Goal: Transaction & Acquisition: Purchase product/service

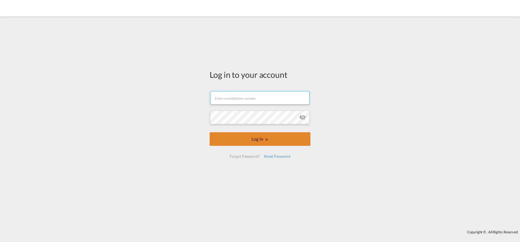
type input "[EMAIL_ADDRESS][PERSON_NAME][DOMAIN_NAME]"
click at [231, 138] on button "Log In" at bounding box center [260, 139] width 101 height 14
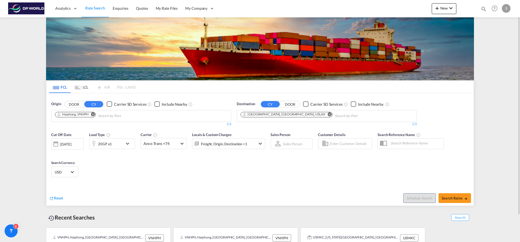
click at [94, 115] on md-icon "Remove" at bounding box center [93, 114] width 4 height 4
click at [99, 115] on body "Analytics Dashboard Rate Search Enquiries Quotes My Rate Files My Company" at bounding box center [260, 121] width 520 height 242
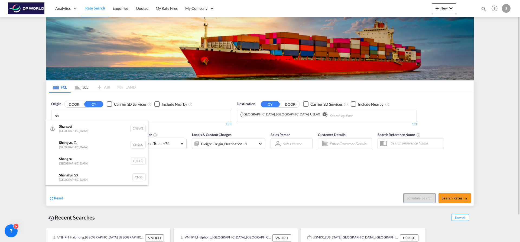
type input "s"
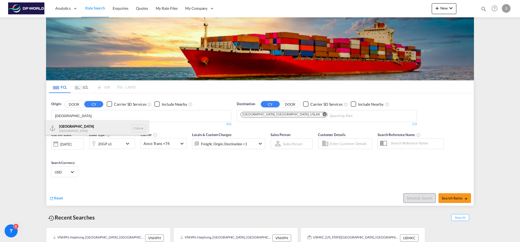
type input "[GEOGRAPHIC_DATA]"
click at [90, 132] on div "Shanghai [GEOGRAPHIC_DATA] CNSHA" at bounding box center [96, 128] width 103 height 16
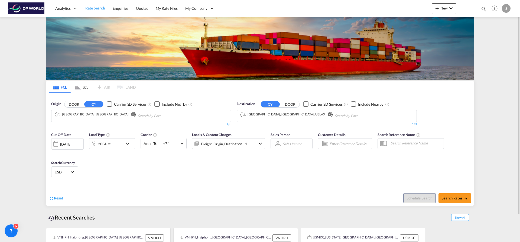
click at [328, 113] on md-icon "Remove" at bounding box center [330, 114] width 4 height 4
click at [286, 113] on input "Chips input." at bounding box center [265, 116] width 51 height 9
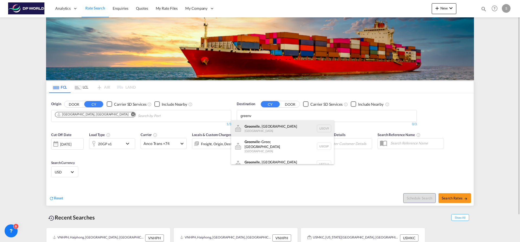
type input "greenv"
click at [281, 123] on div "Greenv ille, [GEOGRAPHIC_DATA] [GEOGRAPHIC_DATA] USGV9" at bounding box center [282, 128] width 103 height 16
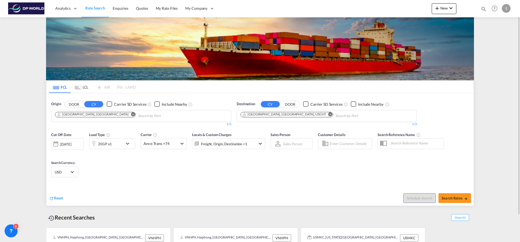
click at [123, 142] on div "20GP x1" at bounding box center [112, 143] width 46 height 11
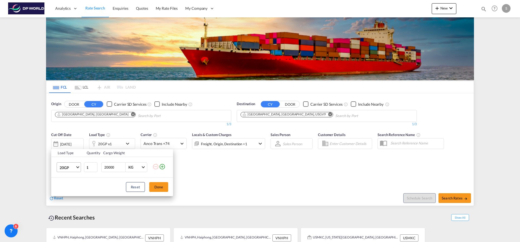
click at [73, 168] on span "20GP" at bounding box center [68, 167] width 16 height 5
click at [74, 192] on md-option "40HC" at bounding box center [73, 193] width 37 height 13
click at [158, 187] on button "Done" at bounding box center [158, 187] width 19 height 10
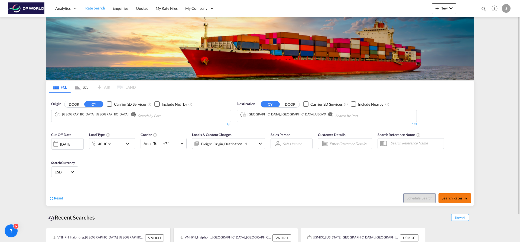
click at [447, 196] on span "Search Rates" at bounding box center [454, 198] width 26 height 4
type input "CNSHA to USGV9 / [DATE]"
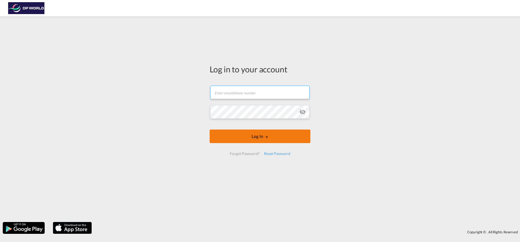
type input "[EMAIL_ADDRESS][PERSON_NAME][DOMAIN_NAME]"
click at [240, 142] on button "Log In" at bounding box center [260, 136] width 101 height 14
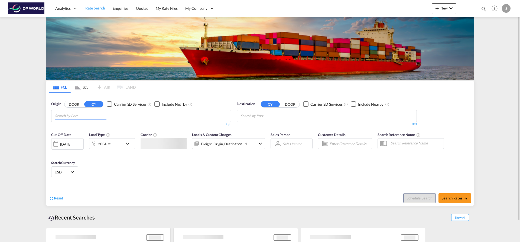
click at [105, 117] on input "Chips input." at bounding box center [80, 116] width 51 height 9
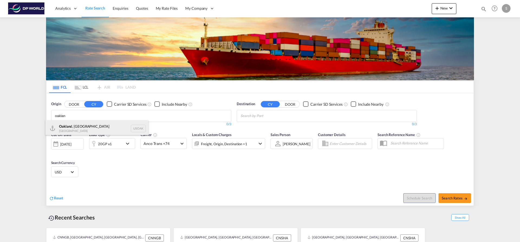
type input "oaklan"
click at [90, 126] on div "Oaklan d, CA United States USOAK" at bounding box center [96, 128] width 103 height 16
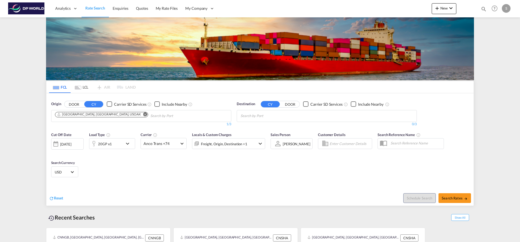
click at [258, 116] on body "Analytics Dashboard Rate Search Enquiries Quotes My Rate Files My Company" at bounding box center [260, 121] width 520 height 242
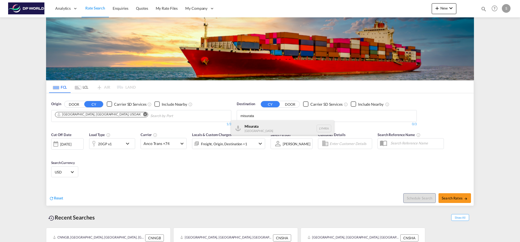
type input "misurata"
click at [257, 125] on div "Misurata Libya LYMRA" at bounding box center [282, 128] width 103 height 16
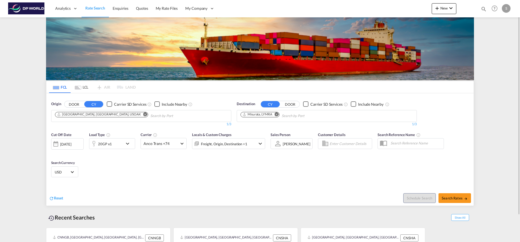
click at [126, 144] on md-icon "icon-chevron-down" at bounding box center [128, 143] width 9 height 6
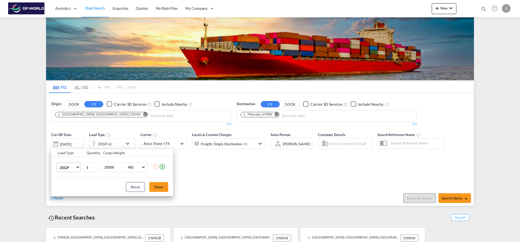
click at [71, 168] on span "20GP" at bounding box center [68, 167] width 16 height 5
click at [73, 194] on md-option "40HC" at bounding box center [73, 193] width 37 height 13
click at [157, 187] on button "Done" at bounding box center [158, 187] width 19 height 10
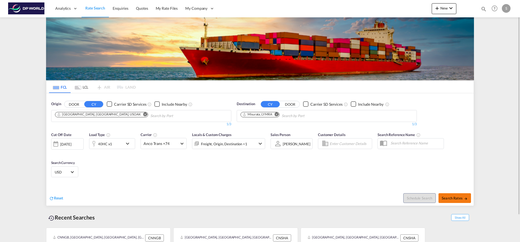
click at [467, 198] on md-icon "icon-arrow-right" at bounding box center [466, 199] width 4 height 4
type input "USOAK to LYMRA / 16 Sep 2025"
